Goal: Task Accomplishment & Management: Use online tool/utility

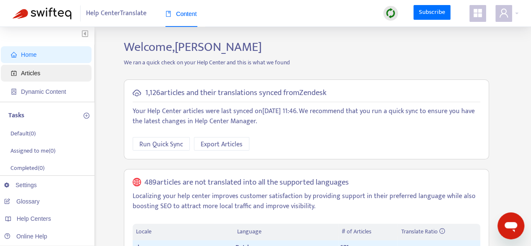
click at [40, 69] on span "Articles" at bounding box center [48, 73] width 74 height 17
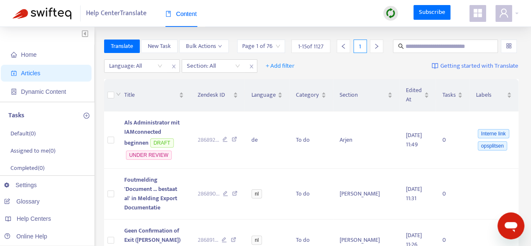
click at [421, 47] on input "text" at bounding box center [446, 46] width 81 height 9
type input "**********"
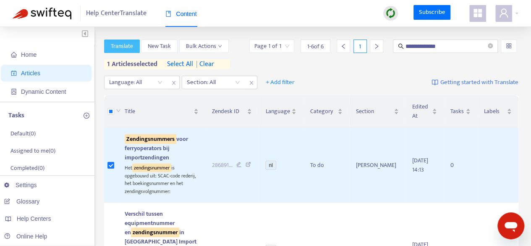
click at [122, 42] on span "Translate" at bounding box center [122, 46] width 22 height 9
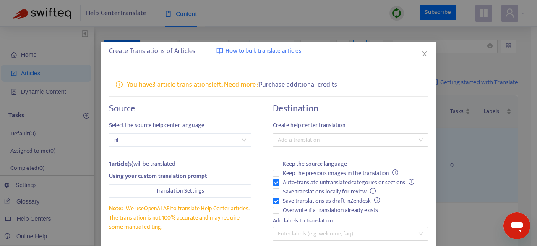
scroll to position [42, 0]
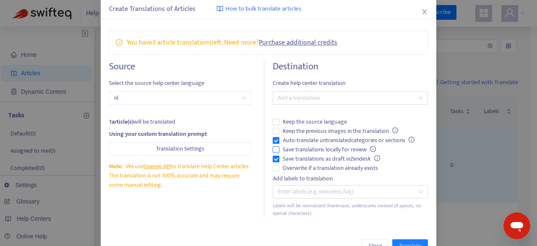
click at [321, 148] on span "Save translations locally for review" at bounding box center [330, 149] width 100 height 9
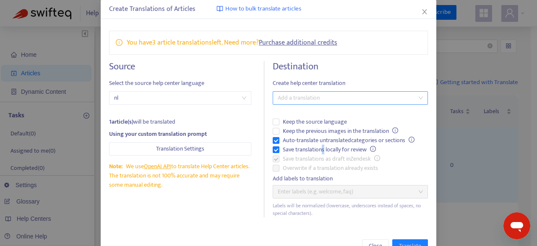
click at [315, 95] on div at bounding box center [346, 98] width 143 height 10
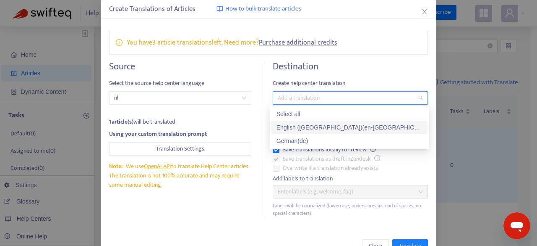
click at [304, 130] on div "English (UK) ( en-gb )" at bounding box center [350, 127] width 146 height 9
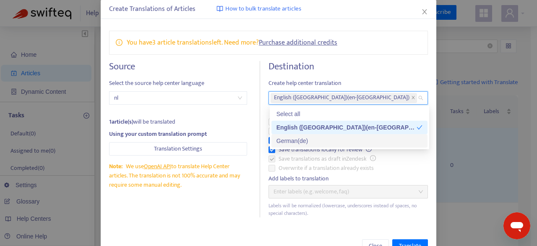
click at [218, 209] on div "Source Select the source help center language nl 1 article(s) will be translate…" at bounding box center [184, 139] width 151 height 156
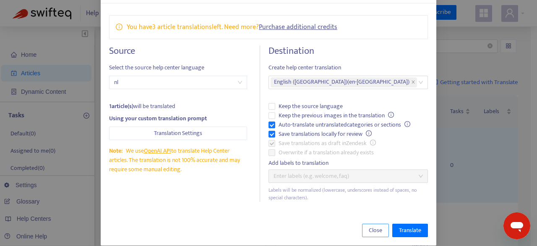
scroll to position [66, 0]
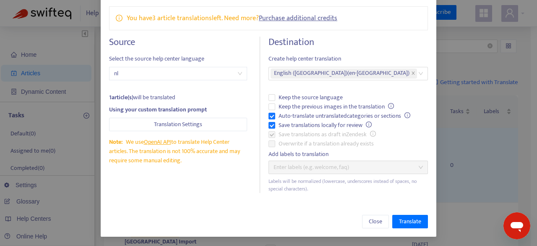
click at [410, 213] on div "Close Translate" at bounding box center [269, 221] width 336 height 30
click at [410, 217] on span "Translate" at bounding box center [410, 221] width 22 height 9
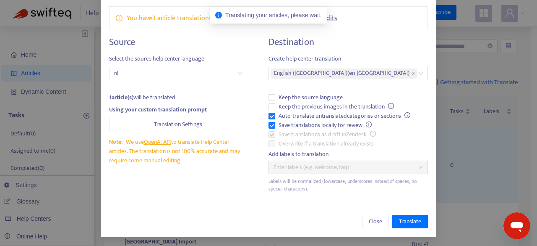
scroll to position [0, 0]
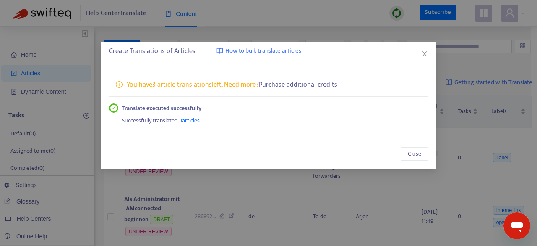
click at [192, 124] on span "1 articles" at bounding box center [190, 120] width 20 height 10
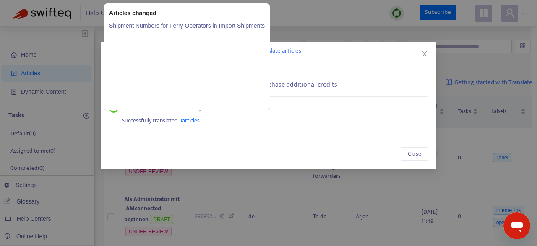
click at [214, 24] on link "Shipment Numbers for Ferry Operators in Import Shipments" at bounding box center [187, 25] width 156 height 9
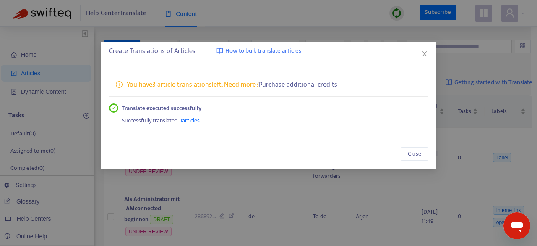
drag, startPoint x: 428, startPoint y: 55, endPoint x: 413, endPoint y: 59, distance: 15.8
click at [428, 55] on span "Close" at bounding box center [424, 53] width 9 height 7
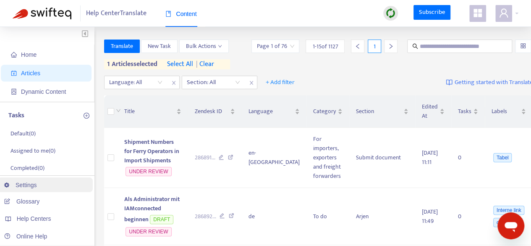
click at [32, 188] on link "Settings" at bounding box center [20, 184] width 33 height 7
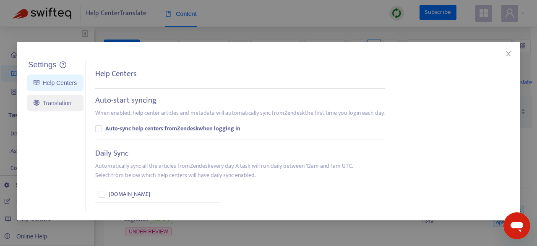
click at [58, 106] on link "Translation" at bounding box center [53, 102] width 38 height 7
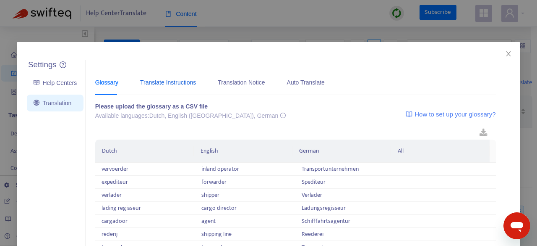
click at [160, 84] on div "Translate Instructions" at bounding box center [168, 82] width 56 height 9
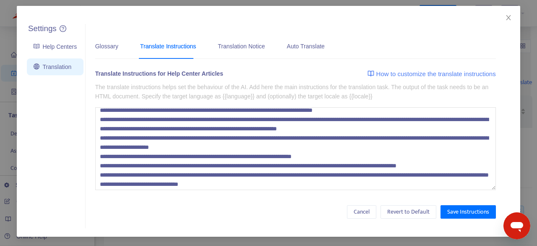
scroll to position [65, 0]
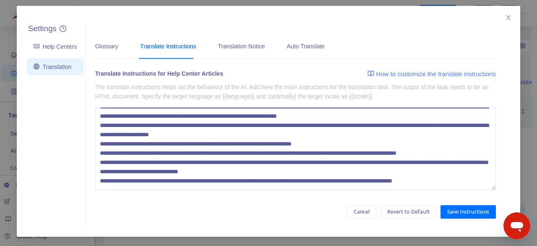
click at [202, 172] on textarea at bounding box center [295, 148] width 401 height 83
drag, startPoint x: 453, startPoint y: 181, endPoint x: 67, endPoint y: 181, distance: 385.4
click at [67, 181] on div "Settings Help Centers Translation Settings Glossary Translate Instructions Tran…" at bounding box center [277, 126] width 504 height 204
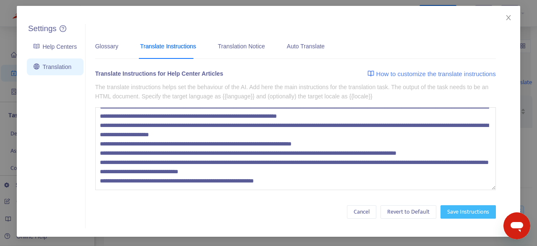
type textarea "**********"
click at [464, 206] on button "Save Instructions" at bounding box center [468, 211] width 55 height 13
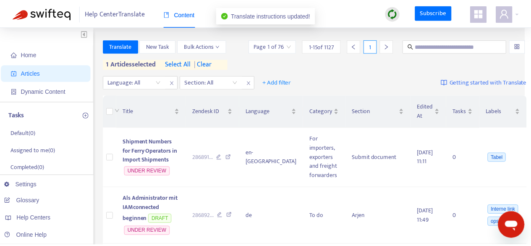
scroll to position [0, 0]
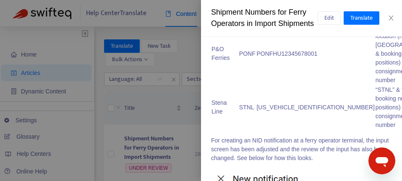
scroll to position [303, 0]
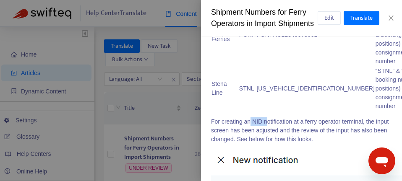
drag, startPoint x: 249, startPoint y: 96, endPoint x: 300, endPoint y: 122, distance: 56.9
click at [268, 118] on p "For creating an NID notification at a ferry operator terminal, the input screen…" at bounding box center [301, 131] width 181 height 26
click at [325, 118] on p "For creating an NID notification at a ferry operator terminal, the input screen…" at bounding box center [301, 131] width 181 height 26
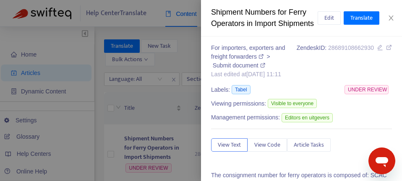
scroll to position [0, 0]
